Goal: Information Seeking & Learning: Learn about a topic

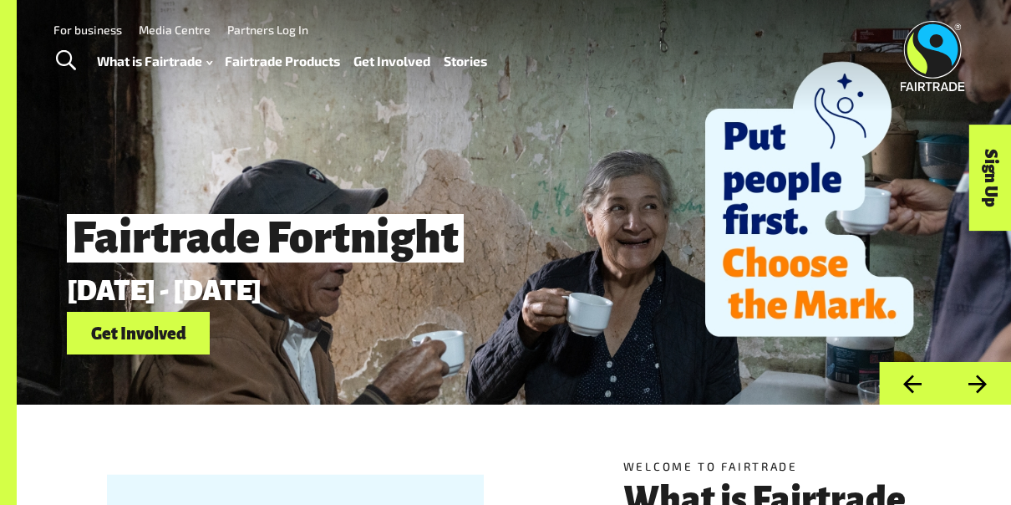
click at [58, 41] on link "Toggle Search" at bounding box center [65, 61] width 41 height 42
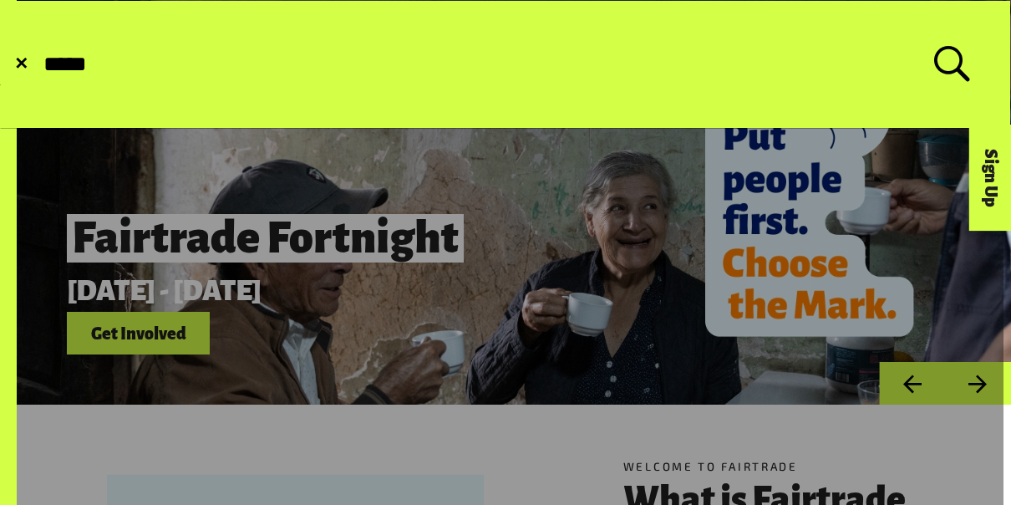
click at [41, 64] on button "Submit Search" at bounding box center [41, 64] width 1 height 1
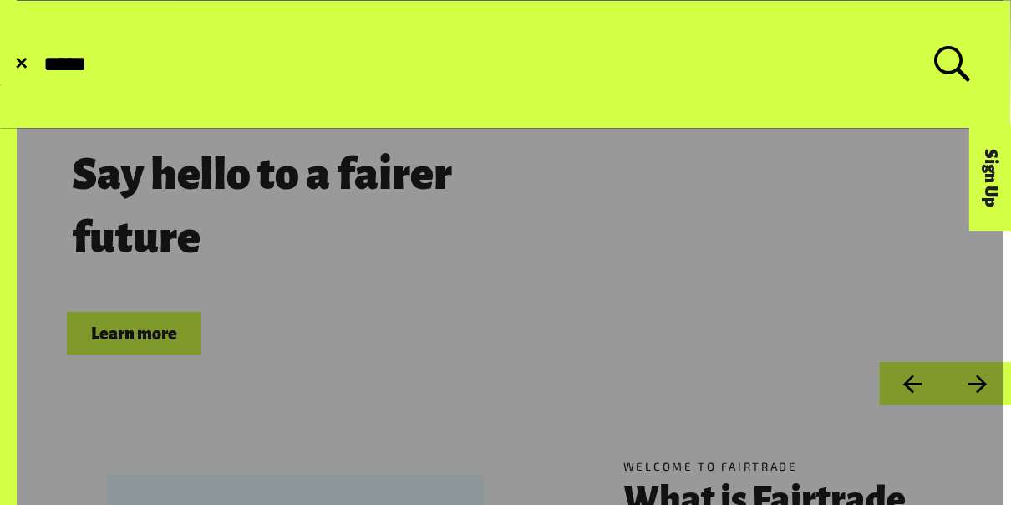
click at [209, 76] on input "*****" at bounding box center [488, 64] width 893 height 27
type input "*"
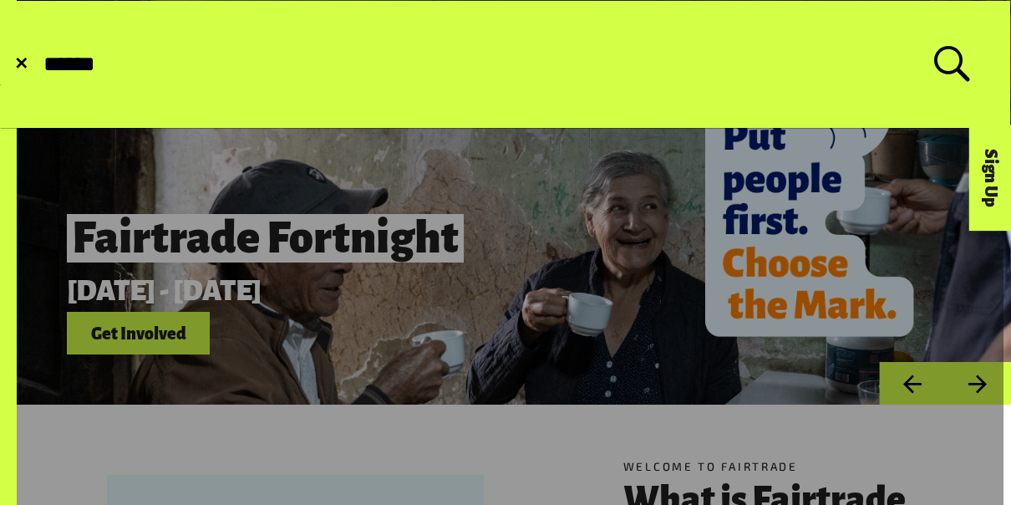
type input "*****"
click at [41, 64] on button "Submit Search" at bounding box center [41, 64] width 1 height 1
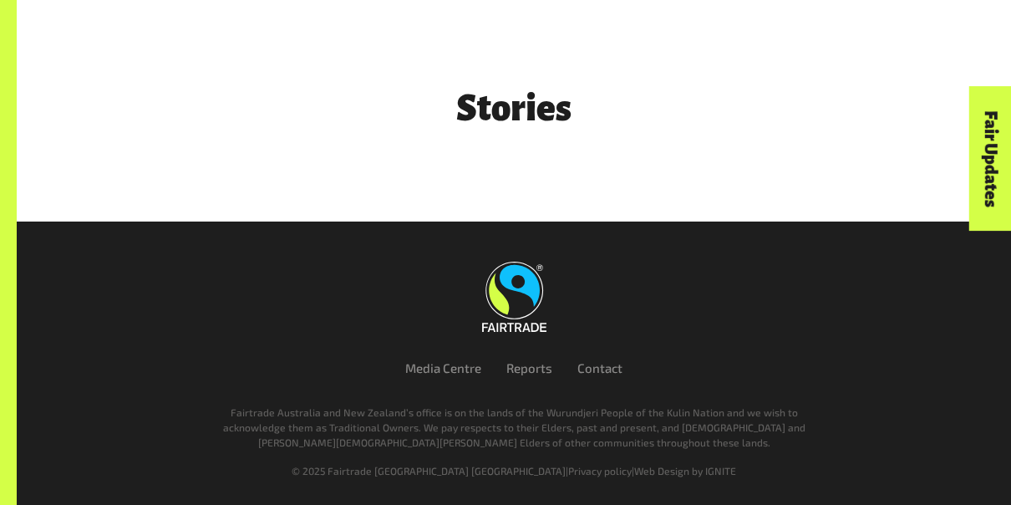
scroll to position [376, 0]
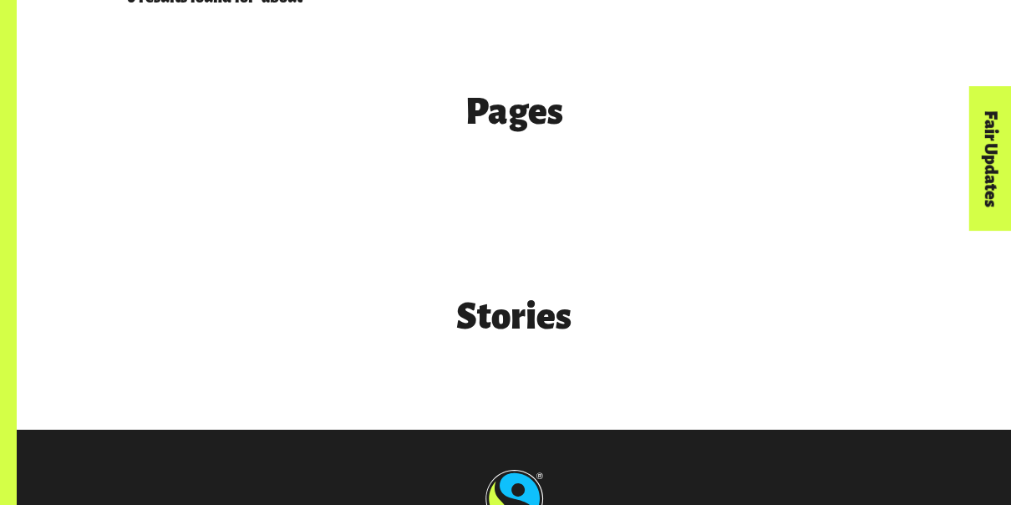
scroll to position [515, 0]
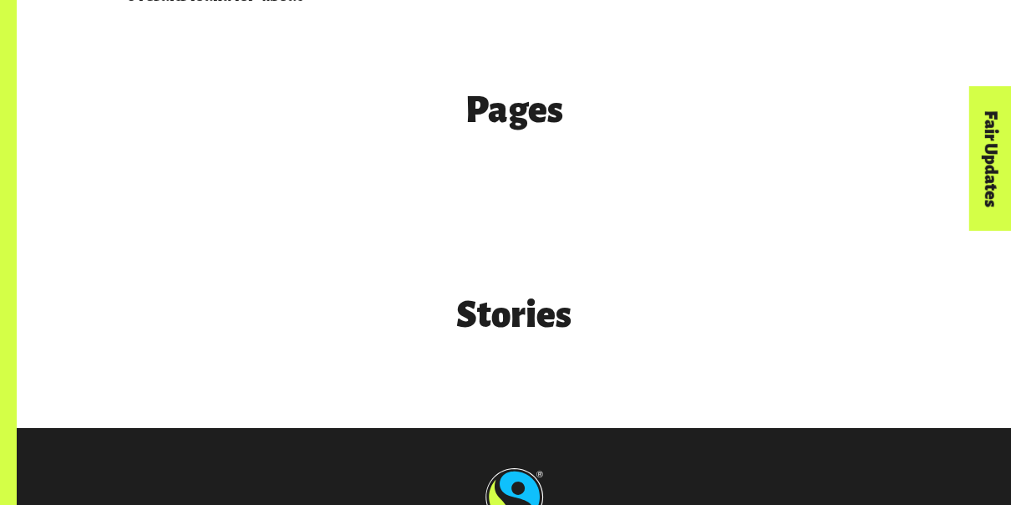
click at [529, 105] on h3 "Pages" at bounding box center [514, 110] width 774 height 39
click at [529, 118] on h3 "Pages" at bounding box center [514, 110] width 774 height 39
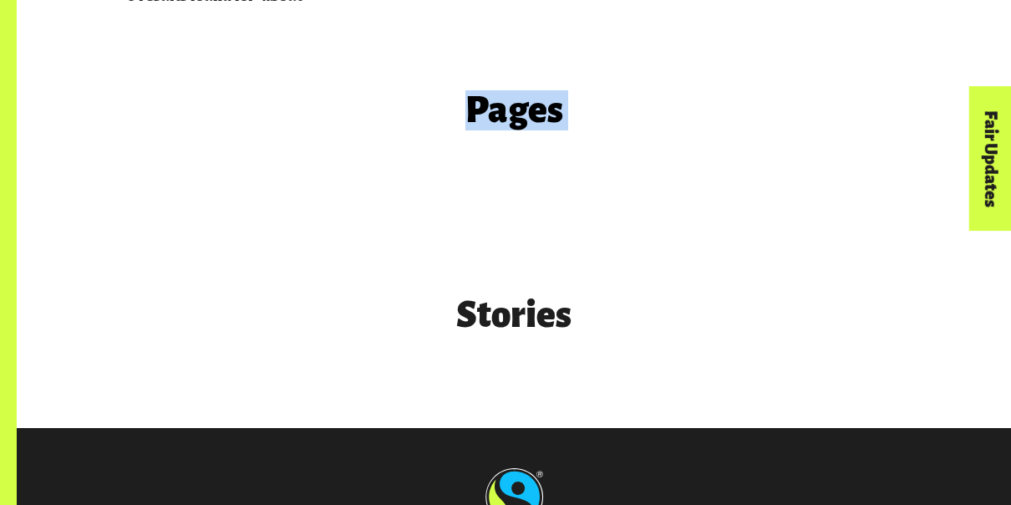
copy main "Pages"
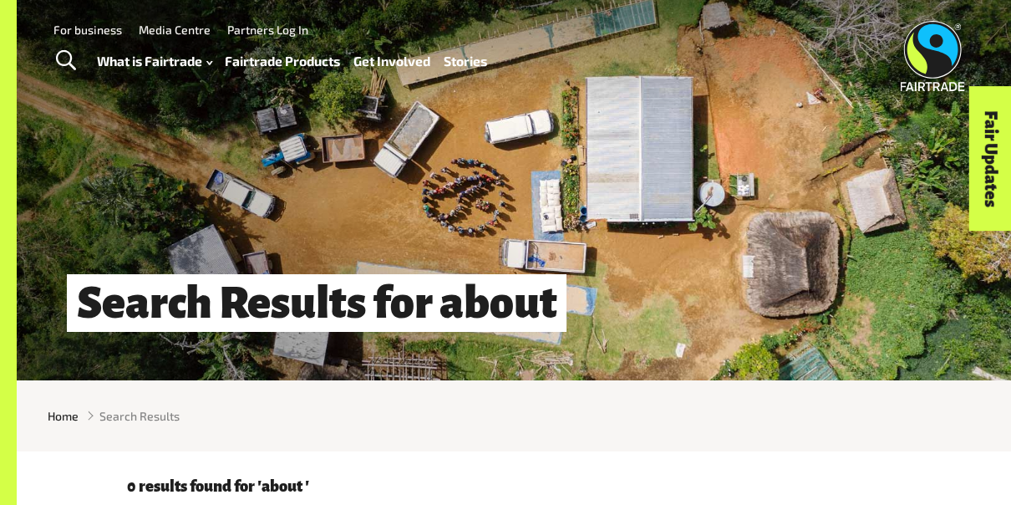
scroll to position [0, 0]
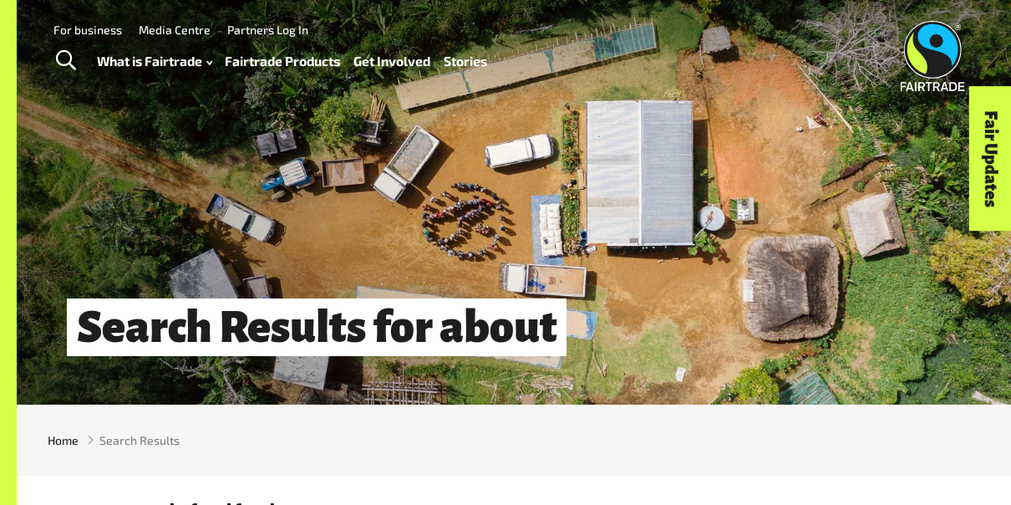
click at [88, 53] on div at bounding box center [67, 61] width 60 height 42
click at [69, 59] on span "Toggle Search" at bounding box center [66, 61] width 20 height 22
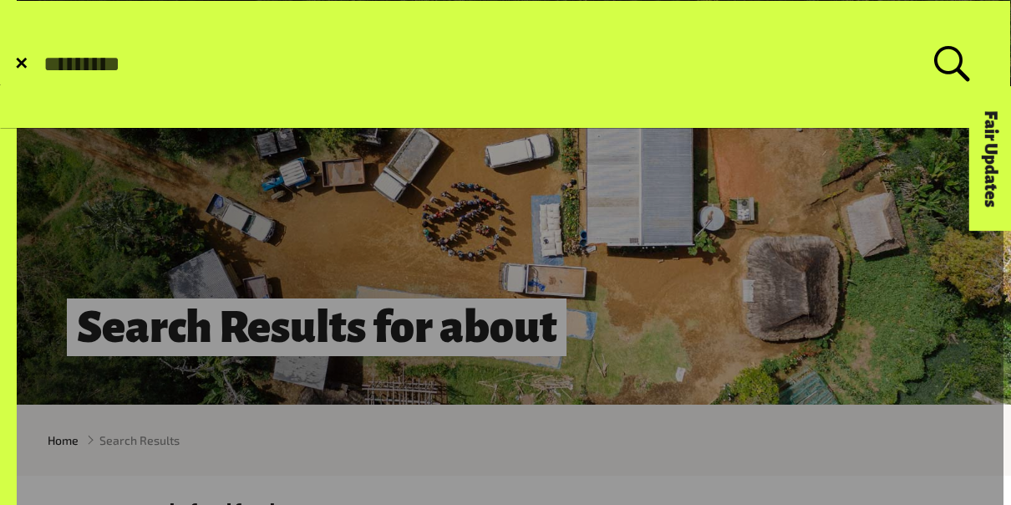
paste input "*****"
type input "*****"
click at [41, 64] on button "Submit Search" at bounding box center [41, 64] width 1 height 1
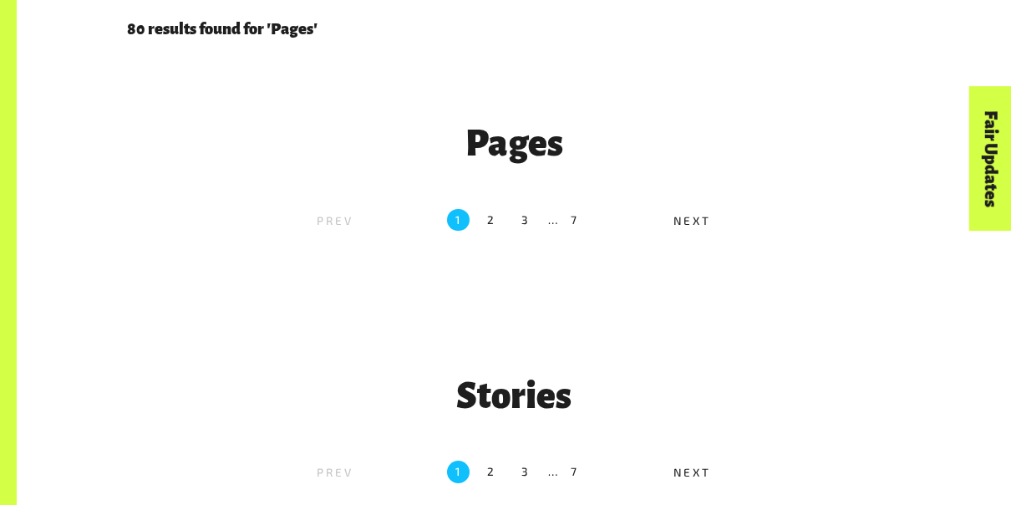
scroll to position [483, 0]
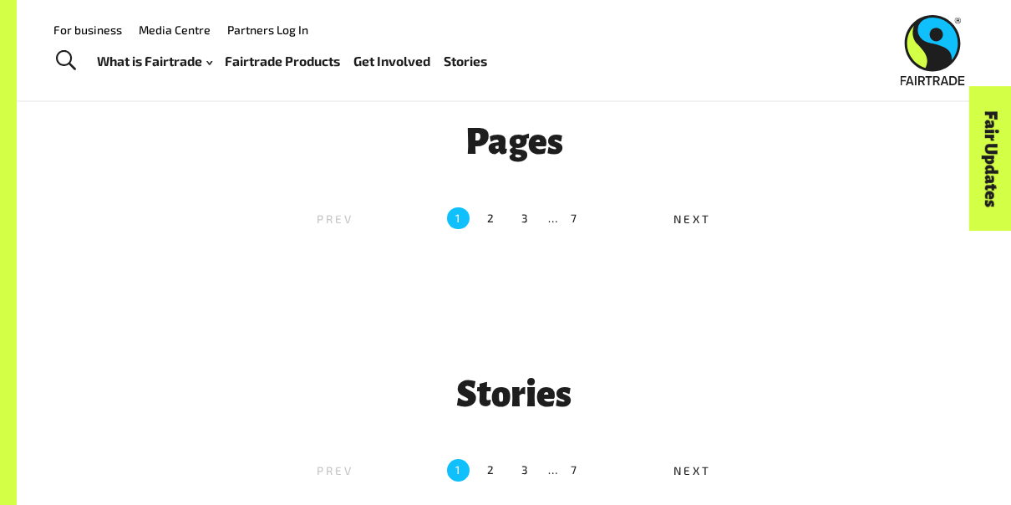
click at [697, 235] on ul "Prev 1 2 3 … 7 Next" at bounding box center [513, 217] width 625 height 33
click at [687, 226] on span "Next" at bounding box center [693, 218] width 38 height 13
click at [492, 221] on label "2" at bounding box center [492, 218] width 23 height 23
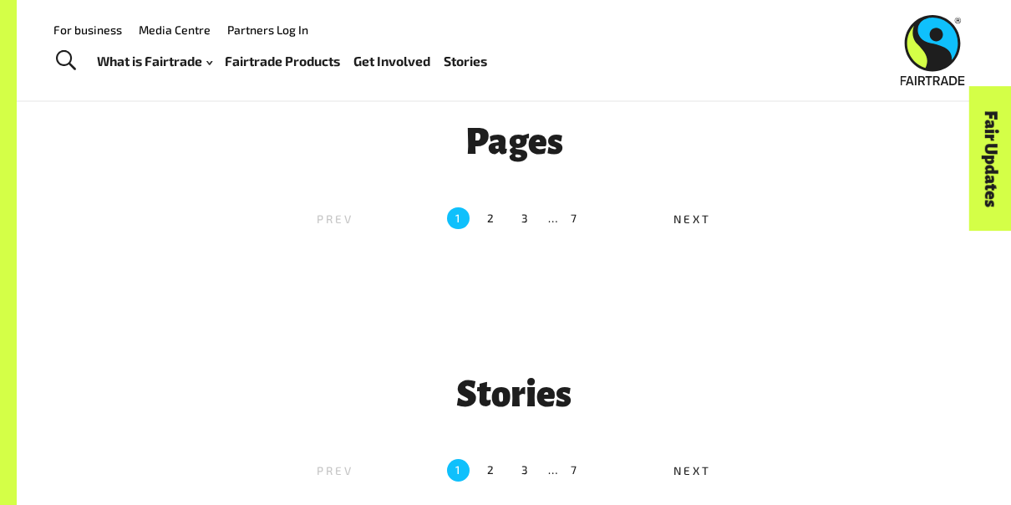
click at [492, 221] on label "2" at bounding box center [492, 218] width 23 height 23
click at [527, 229] on label "3" at bounding box center [526, 218] width 23 height 23
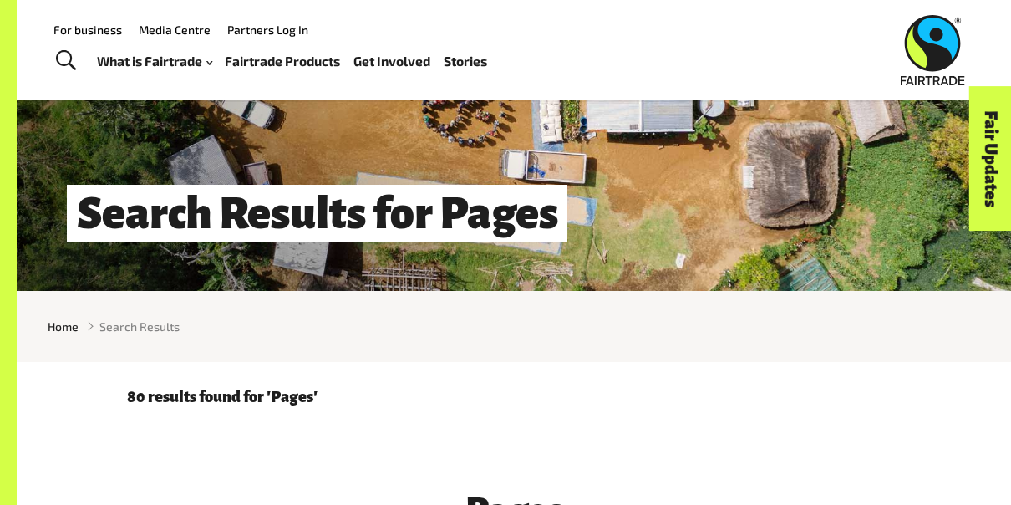
scroll to position [0, 0]
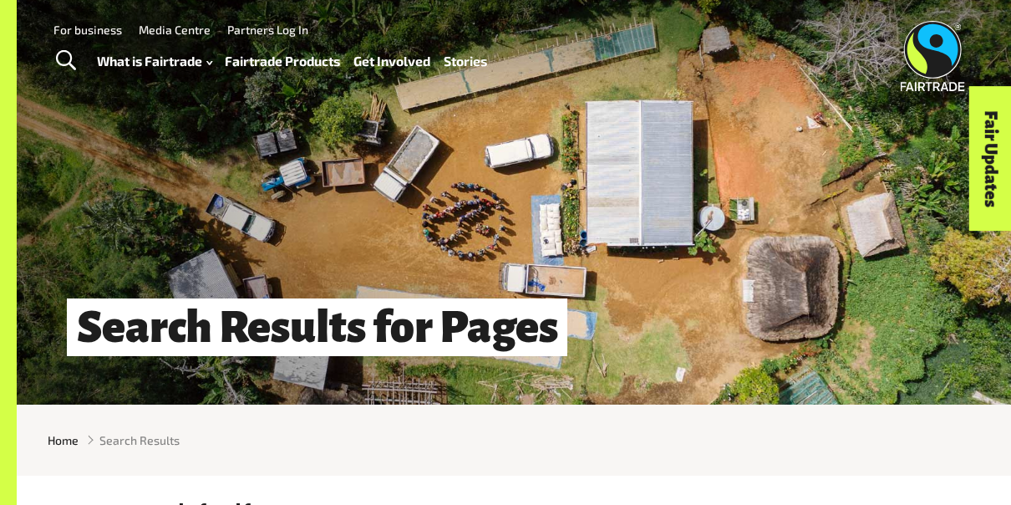
click at [61, 65] on span "Toggle Search" at bounding box center [66, 61] width 20 height 22
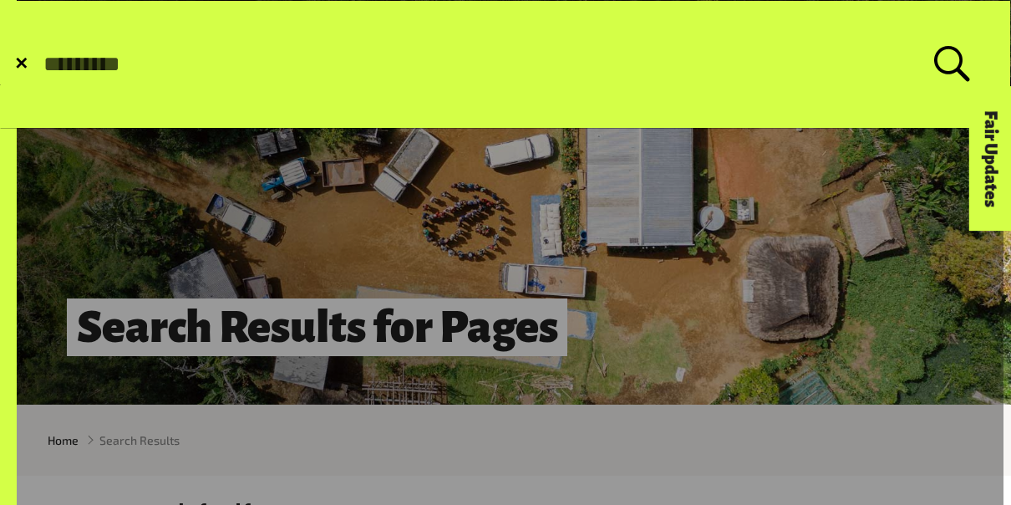
click at [250, 219] on link at bounding box center [502, 505] width 1004 height 1011
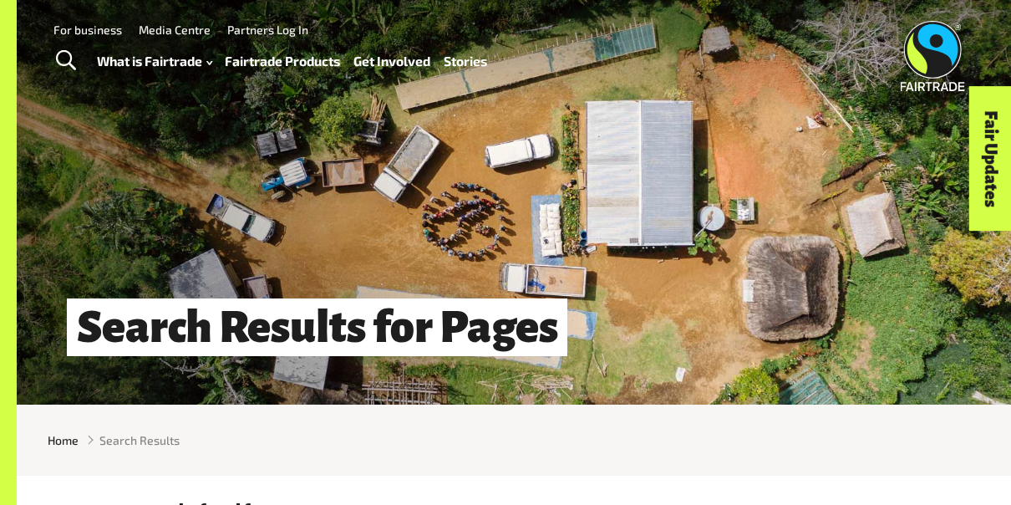
click at [938, 65] on img at bounding box center [932, 56] width 64 height 70
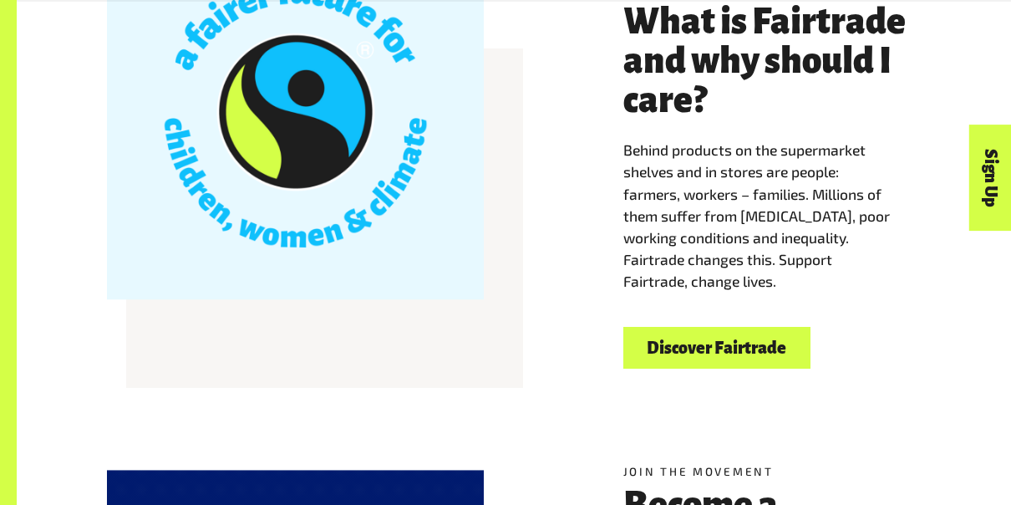
scroll to position [482, 0]
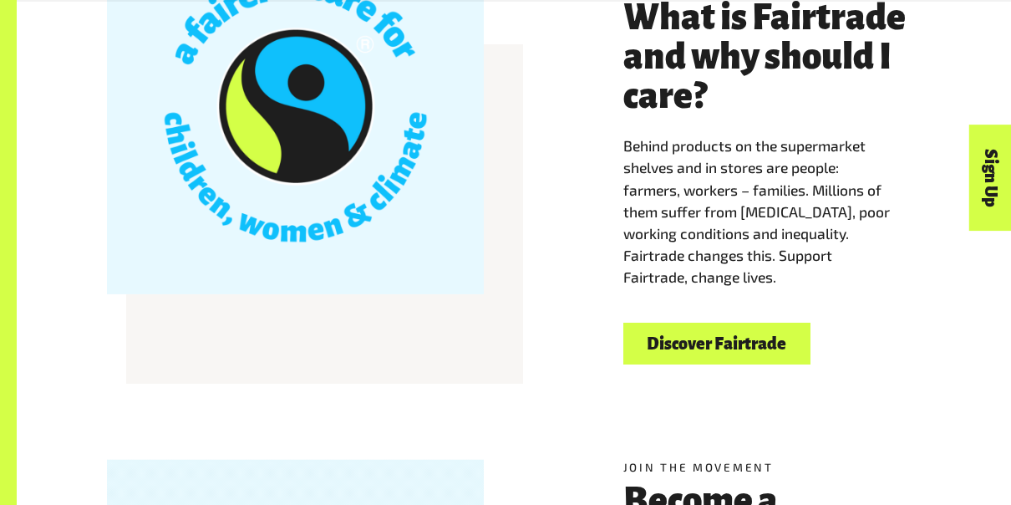
click at [755, 356] on link "Discover Fairtrade" at bounding box center [716, 344] width 187 height 43
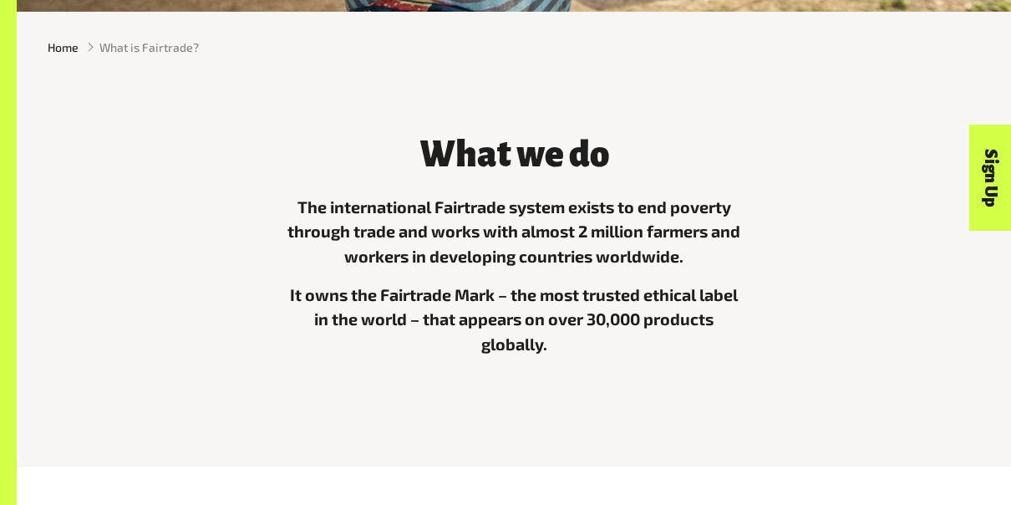
scroll to position [394, 0]
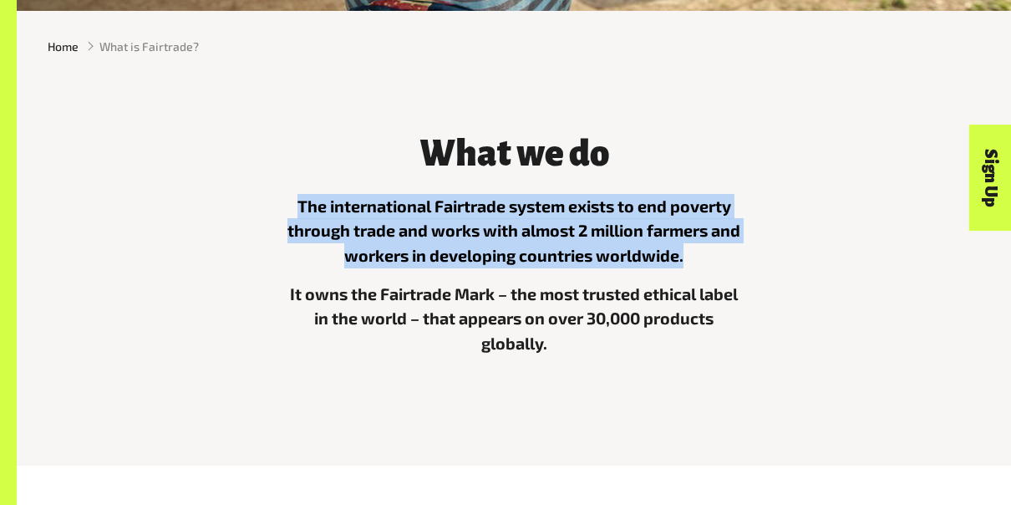
drag, startPoint x: 293, startPoint y: 209, endPoint x: 715, endPoint y: 269, distance: 426.3
click at [715, 268] on p "The international Fairtrade system exists to end poverty through trade and work…" at bounding box center [514, 231] width 456 height 74
copy p "The international Fairtrade system exists to end poverty through trade and work…"
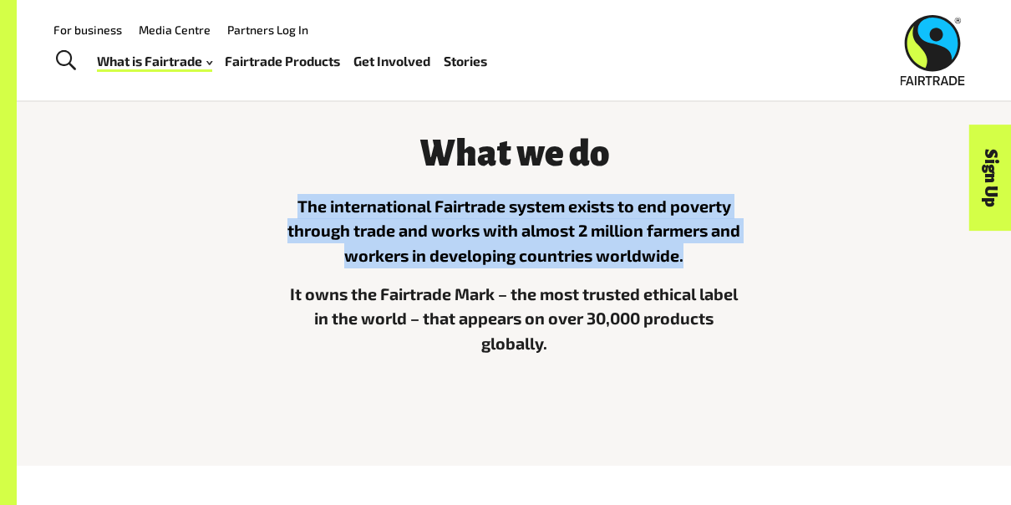
scroll to position [0, 0]
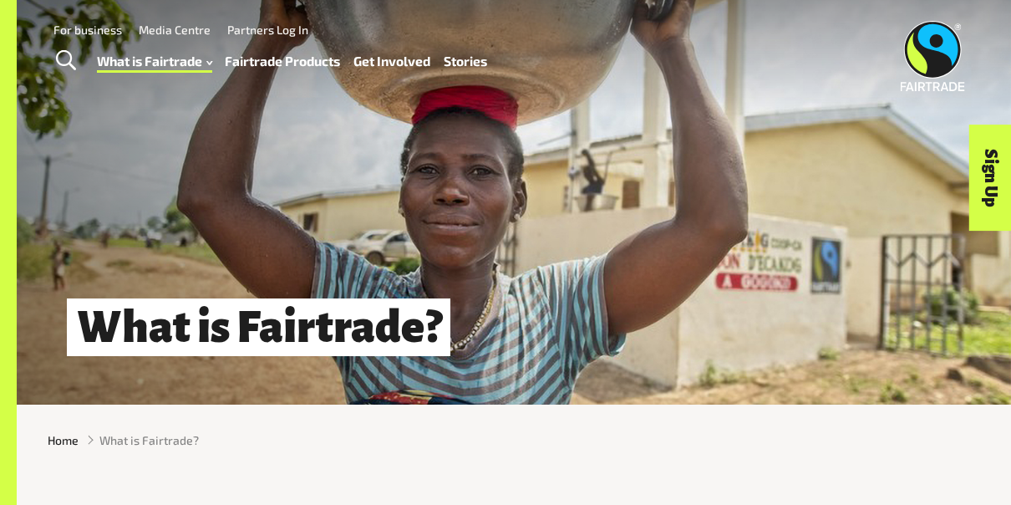
click at [918, 37] on img at bounding box center [932, 56] width 64 height 70
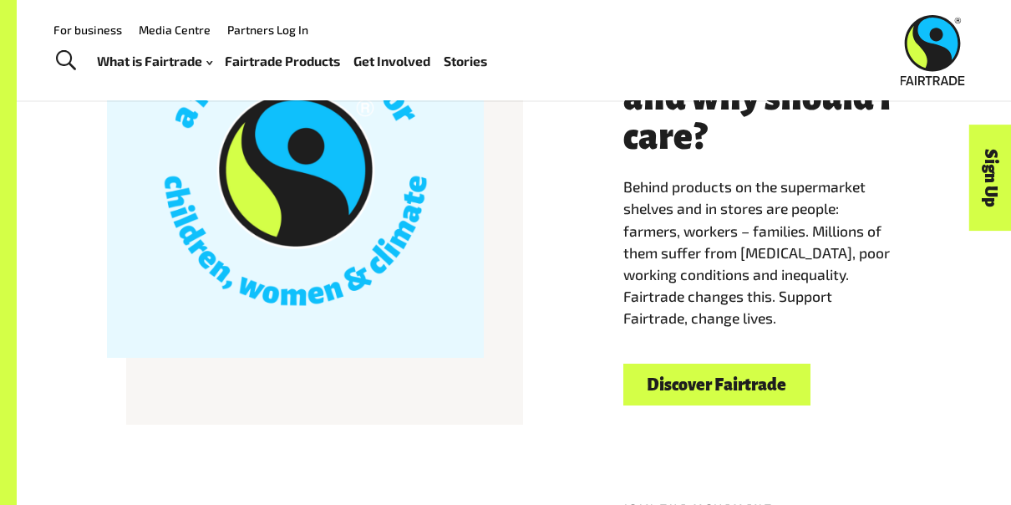
scroll to position [394, 0]
